Goal: Find specific page/section: Find specific page/section

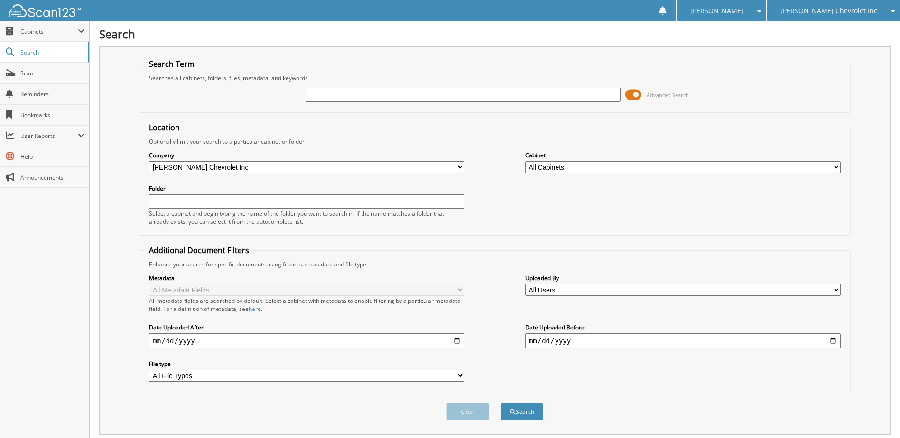
click at [322, 94] on input "text" at bounding box center [462, 95] width 315 height 14
type input "232571"
click at [500, 403] on button "Search" at bounding box center [521, 412] width 43 height 18
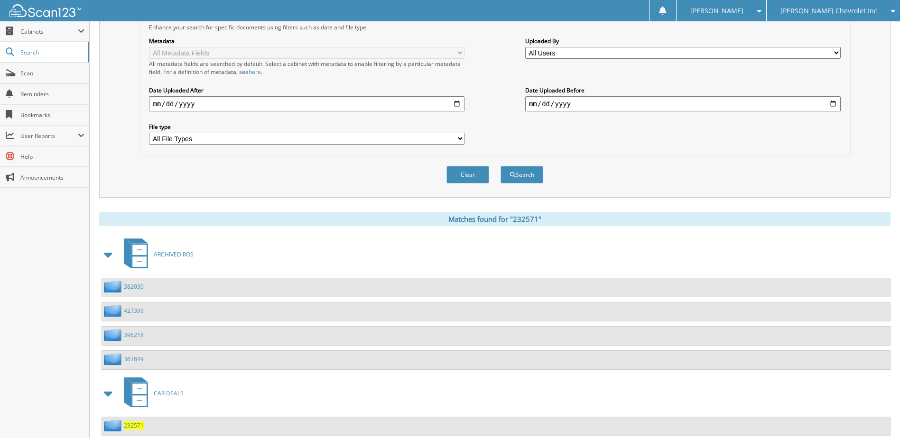
scroll to position [264, 0]
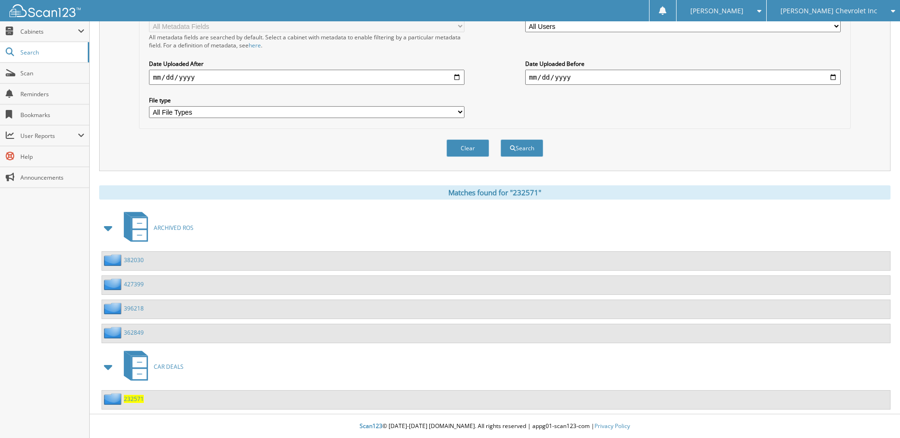
click at [134, 396] on span "232571" at bounding box center [134, 399] width 20 height 8
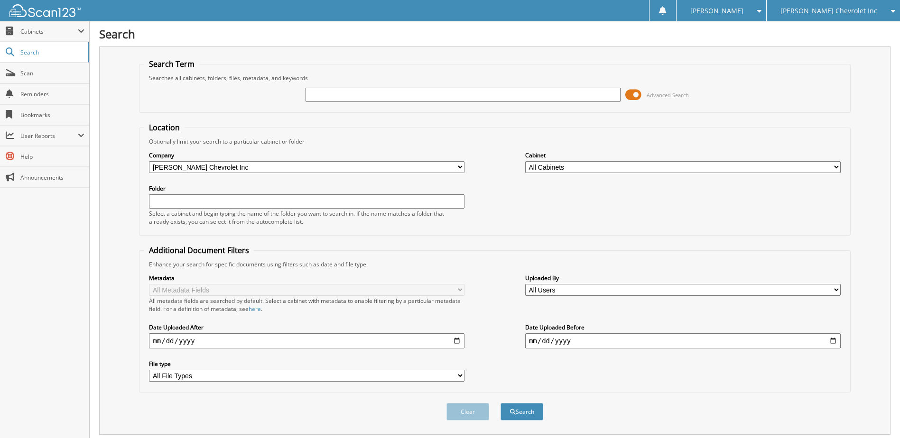
click at [360, 94] on input "text" at bounding box center [462, 95] width 315 height 14
type input "232526"
click at [500, 403] on button "Search" at bounding box center [521, 412] width 43 height 18
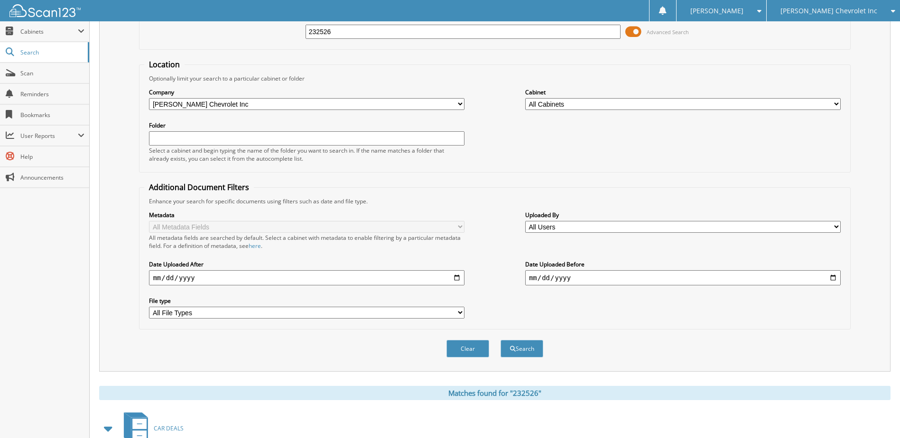
scroll to position [331, 0]
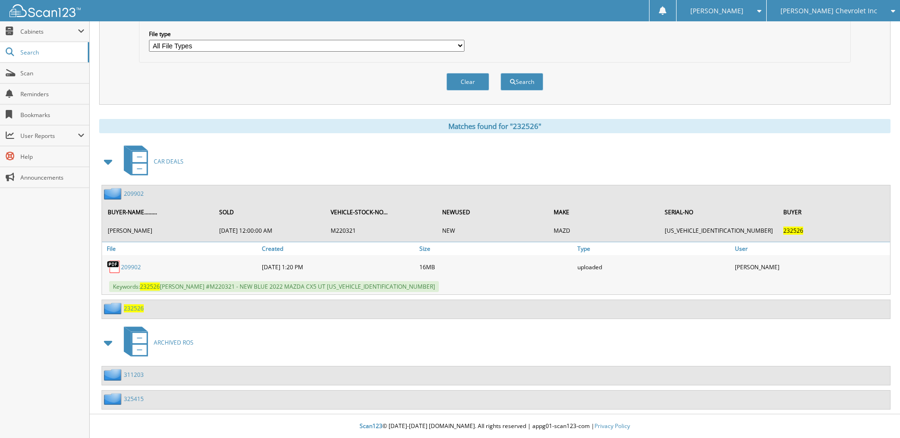
click at [132, 308] on span "232526" at bounding box center [134, 309] width 20 height 8
